Goal: Complete application form

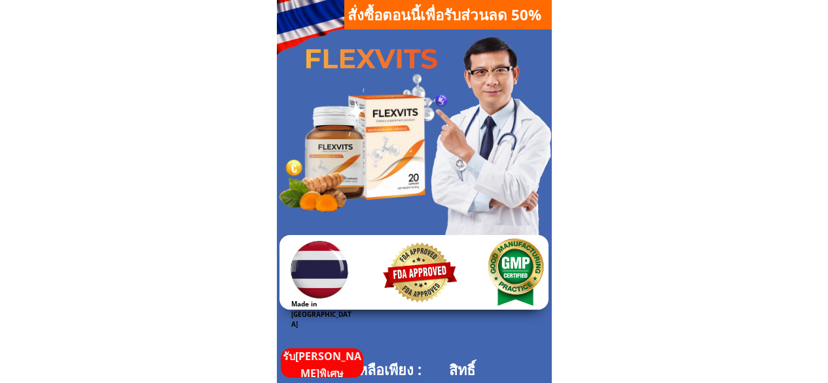
scroll to position [393, 0]
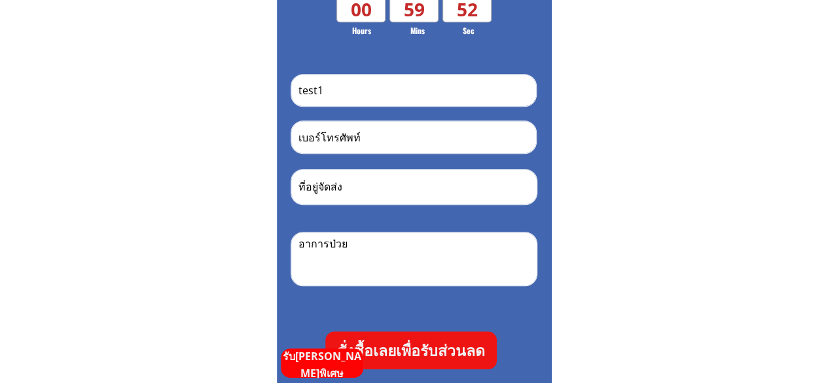
type input "test1"
click at [351, 138] on input "tel" at bounding box center [413, 137] width 237 height 32
click at [357, 135] on input "0966758459" at bounding box center [413, 137] width 237 height 32
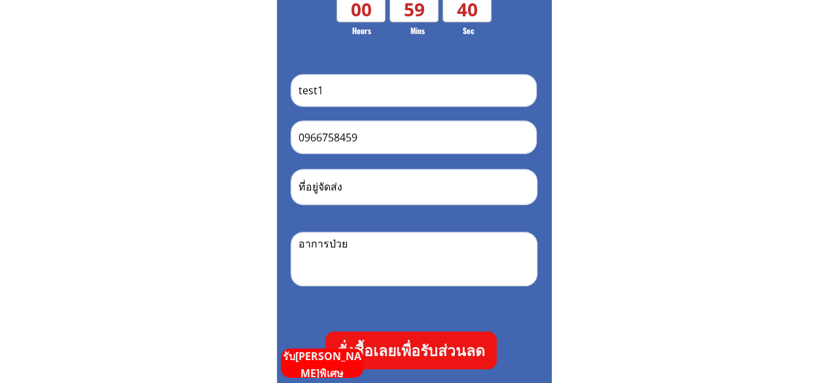
paste input "22944622"
type input "0922944622"
click at [340, 99] on input "test1" at bounding box center [413, 90] width 237 height 31
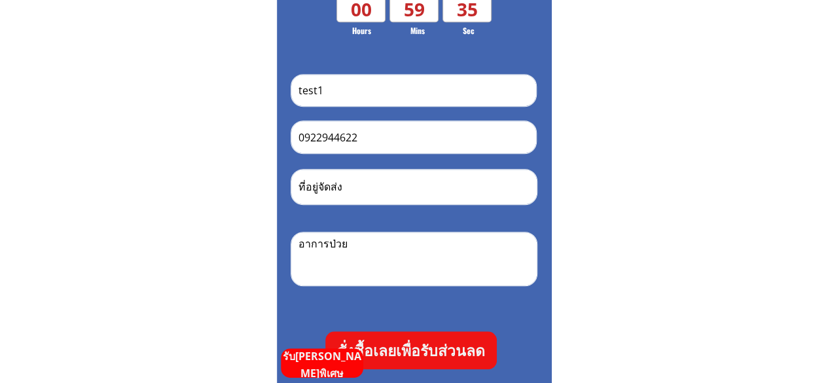
paste input "[PERSON_NAME]"
type input "[PERSON_NAME]"
click at [419, 351] on p "สั่งซื้อเลยเพื่อรับส่วนลด" at bounding box center [410, 350] width 171 height 38
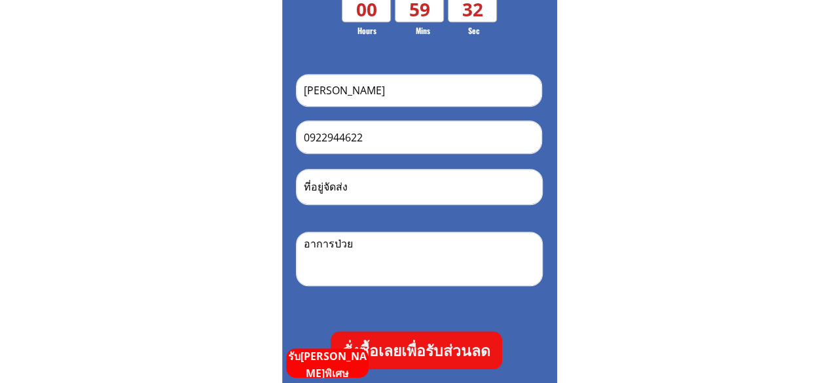
scroll to position [0, 0]
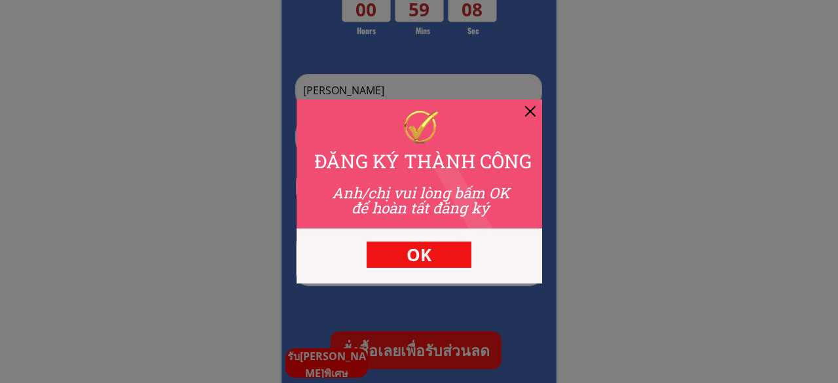
click at [527, 109] on div at bounding box center [530, 111] width 10 height 10
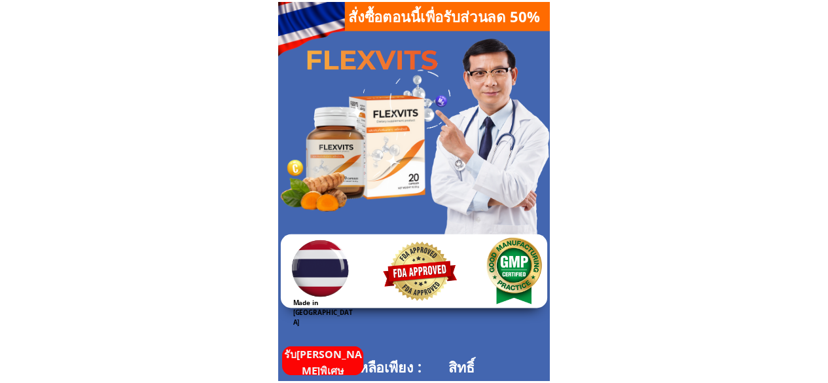
scroll to position [393, 0]
